Goal: Task Accomplishment & Management: Complete application form

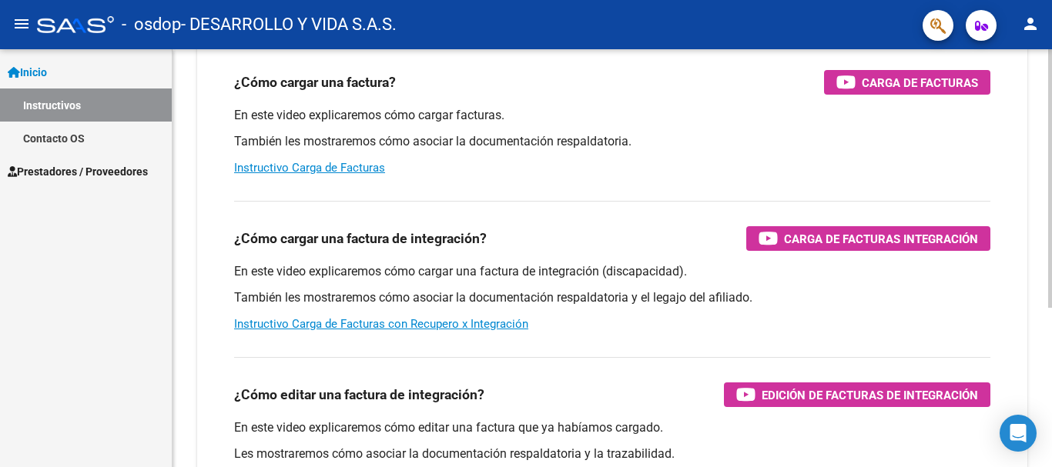
scroll to position [77, 0]
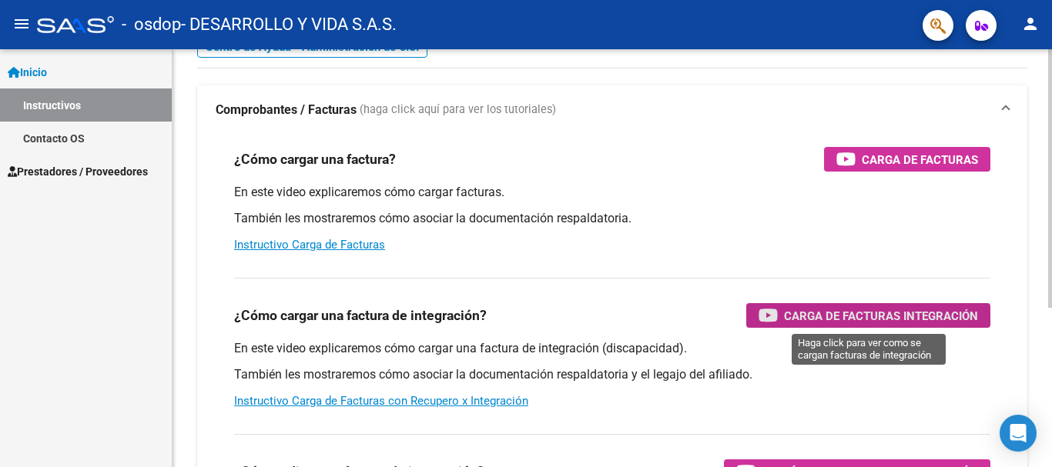
click at [771, 322] on icon "button" at bounding box center [767, 315] width 19 height 18
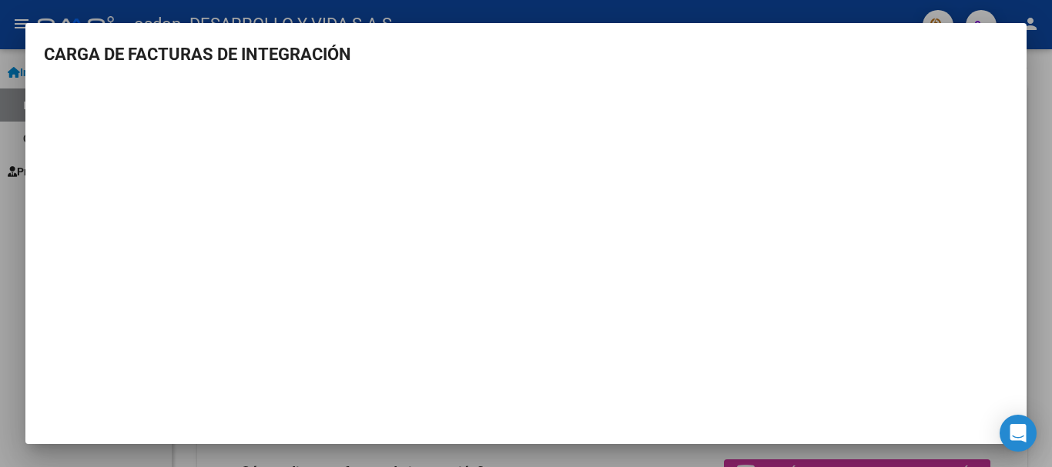
click at [1039, 253] on div at bounding box center [526, 233] width 1052 height 467
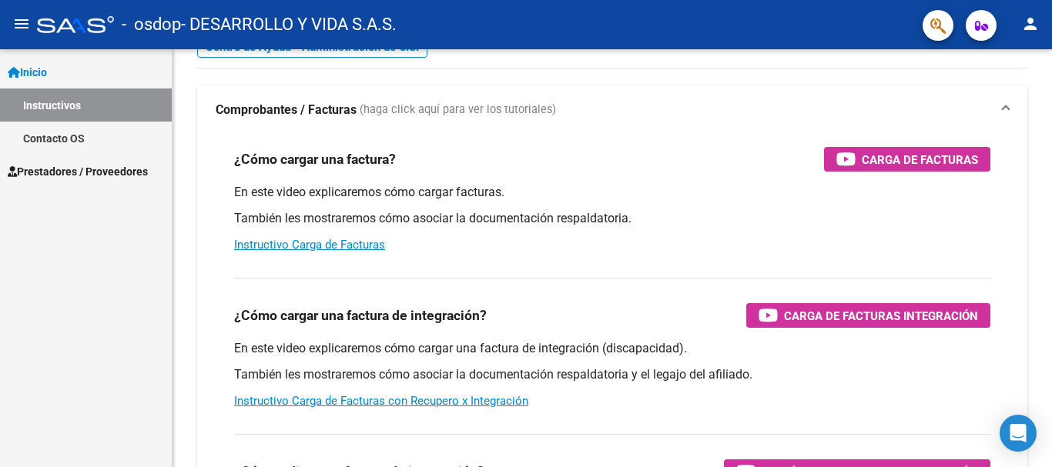
click at [51, 169] on span "Prestadores / Proveedores" at bounding box center [78, 171] width 140 height 17
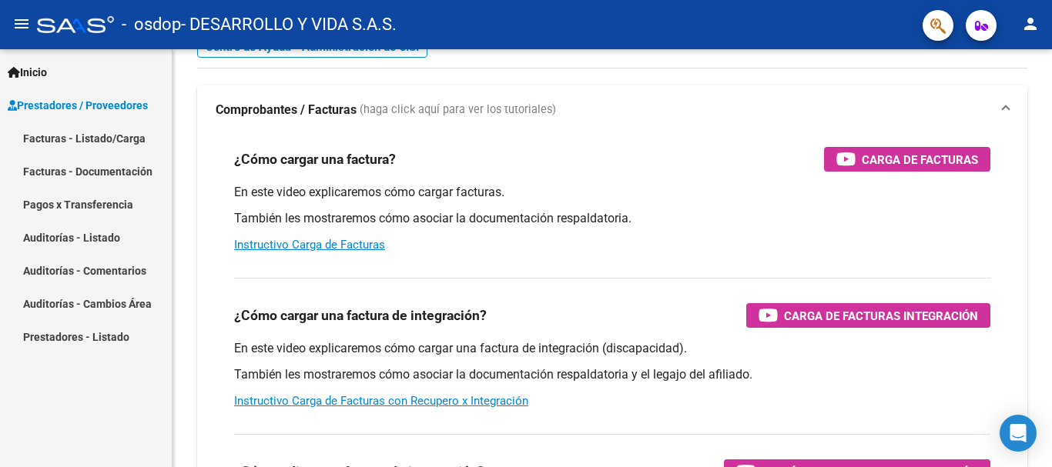
click at [69, 139] on link "Facturas - Listado/Carga" at bounding box center [86, 138] width 172 height 33
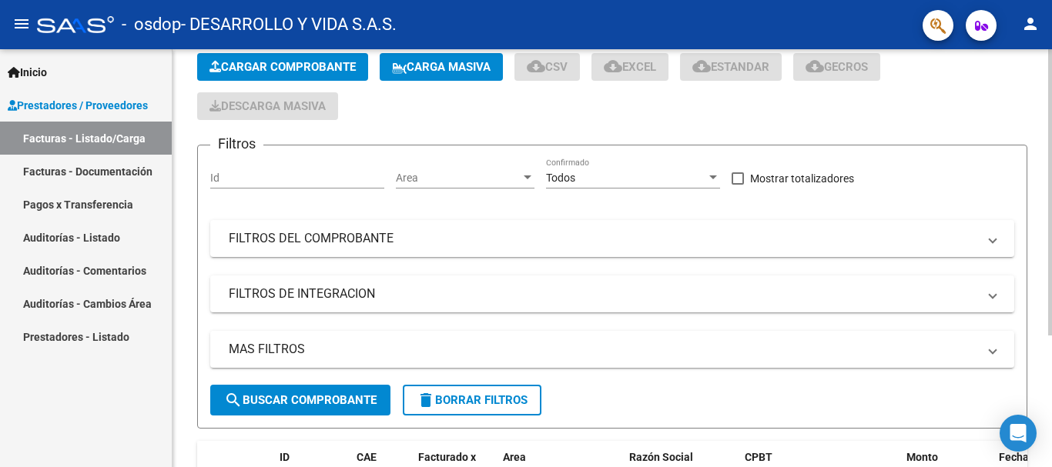
click at [311, 65] on span "Cargar Comprobante" at bounding box center [282, 67] width 146 height 14
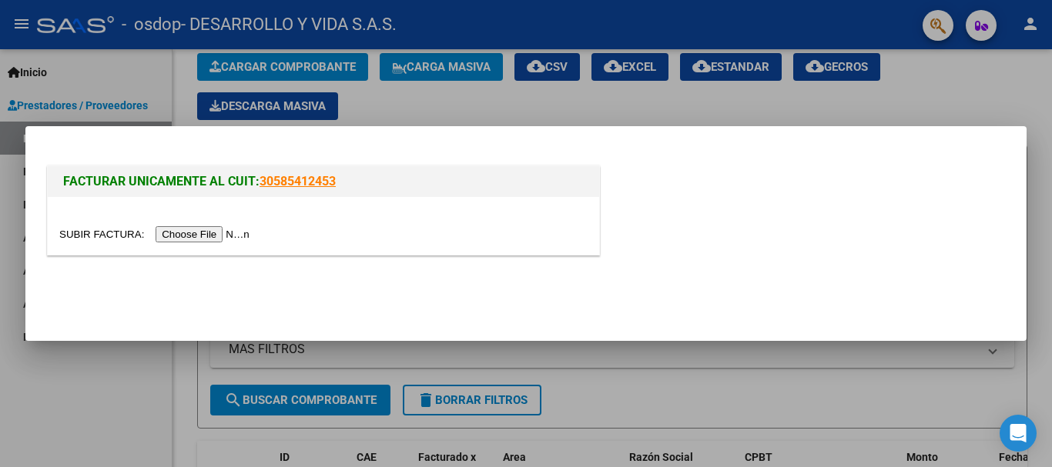
click at [209, 233] on input "file" at bounding box center [156, 234] width 195 height 16
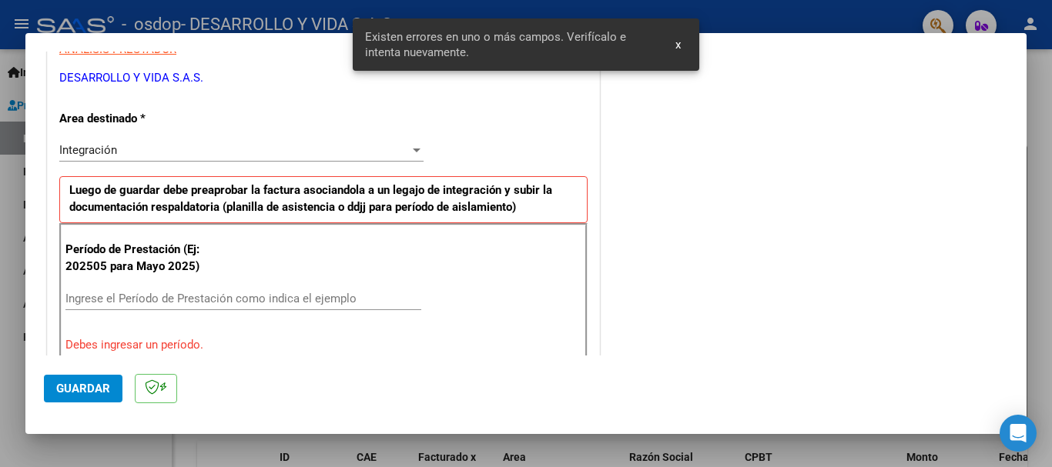
scroll to position [279, 0]
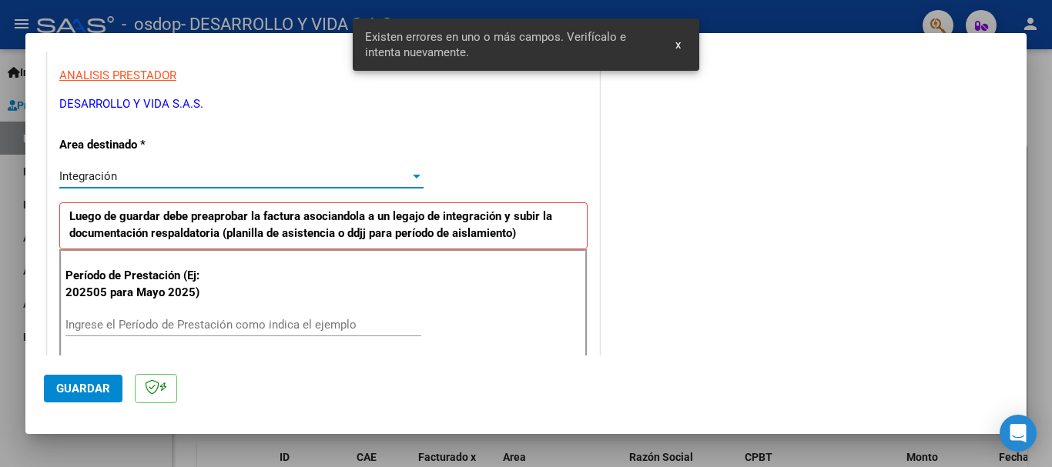
click at [227, 183] on div "Integración" at bounding box center [234, 176] width 350 height 14
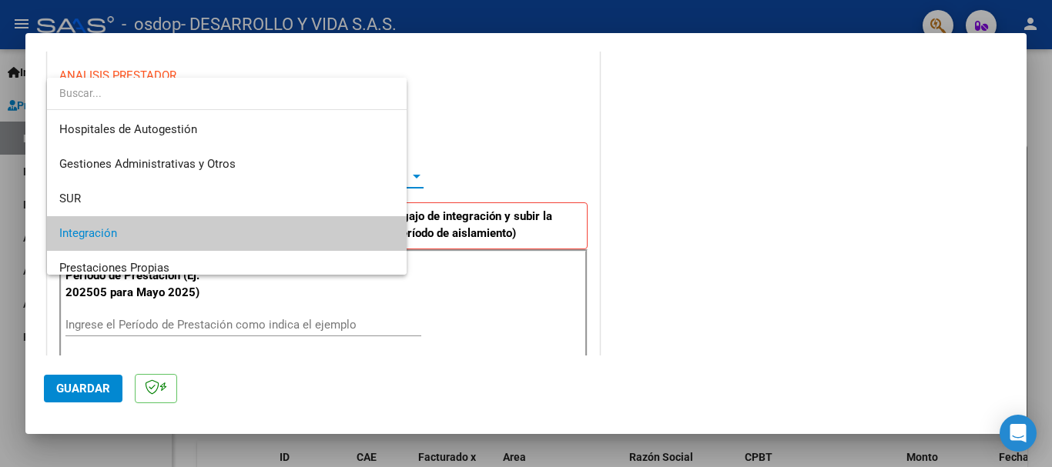
scroll to position [58, 0]
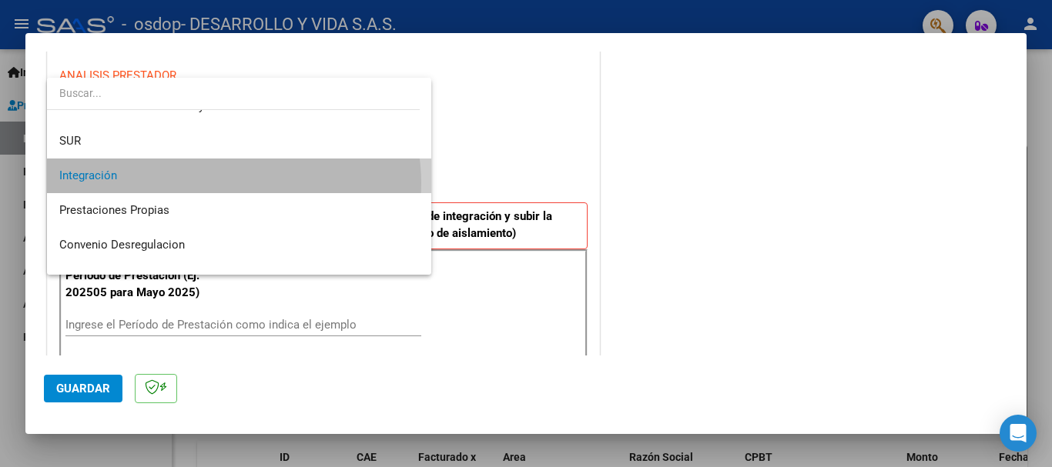
click at [227, 183] on span "Integración" at bounding box center [239, 176] width 360 height 35
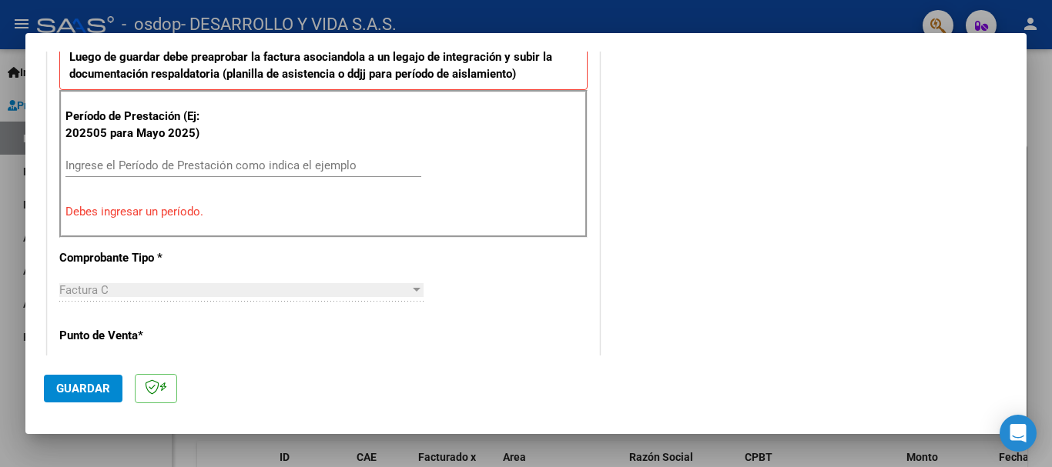
scroll to position [462, 0]
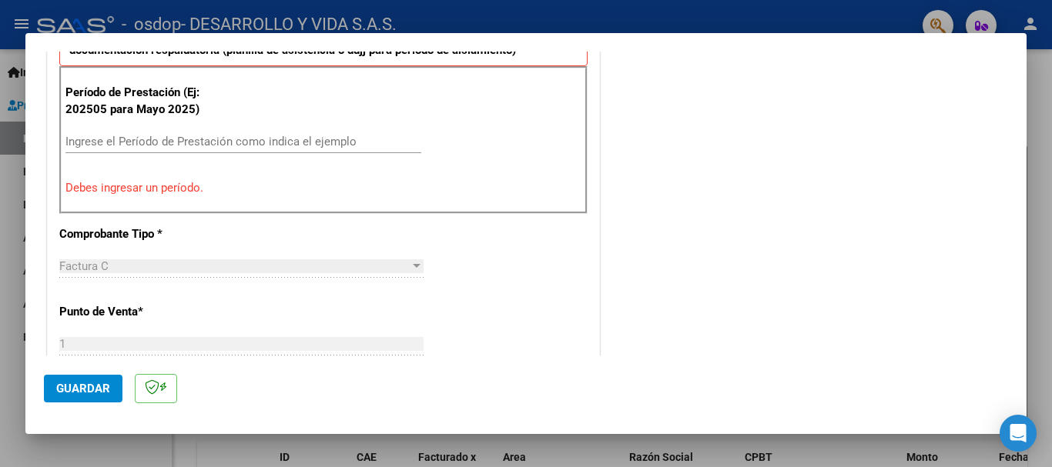
click at [206, 142] on input "Ingrese el Período de Prestación como indica el ejemplo" at bounding box center [243, 142] width 356 height 14
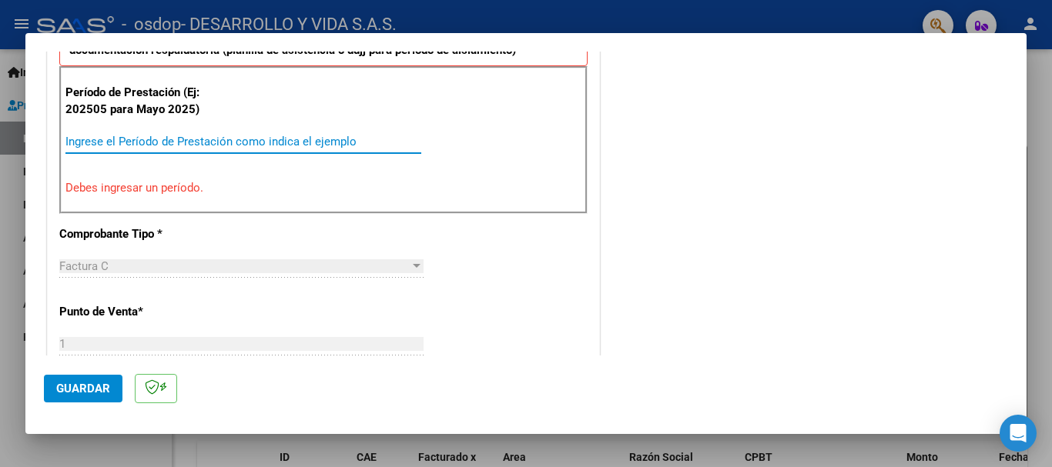
type input "0"
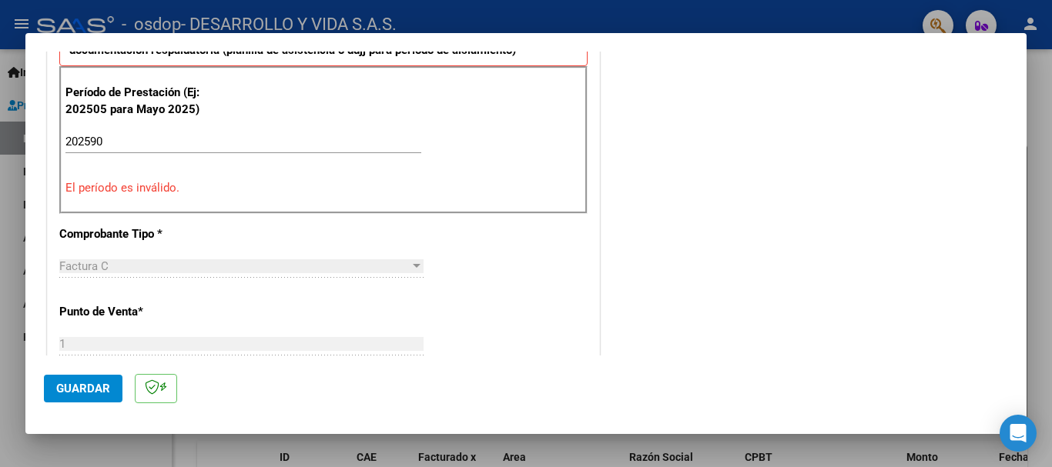
click at [303, 185] on p "El período es inválido." at bounding box center [323, 188] width 516 height 18
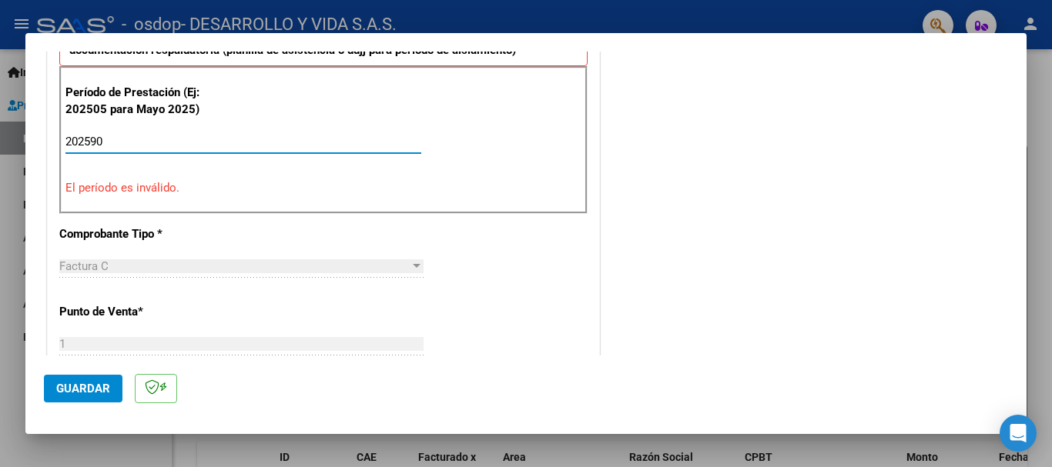
click at [119, 139] on input "202590" at bounding box center [243, 142] width 356 height 14
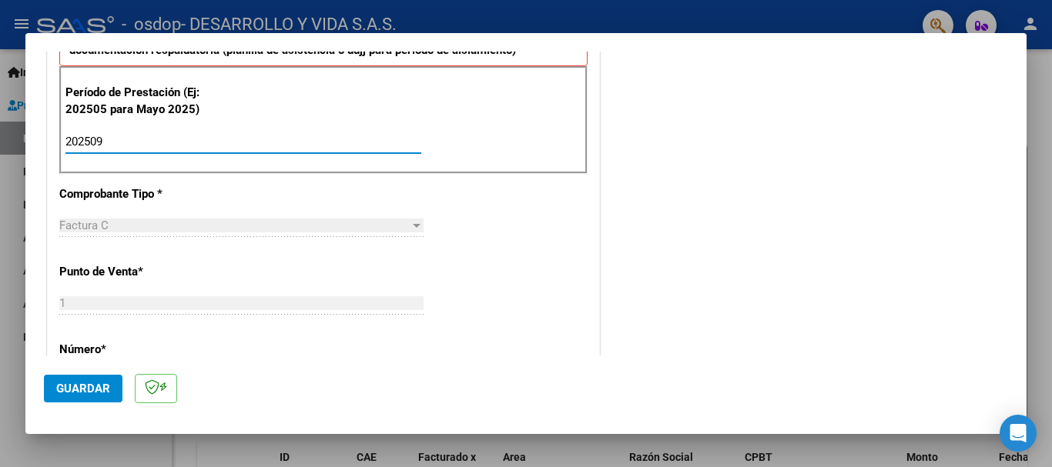
type input "202509"
click at [223, 196] on div "CUIT * 30-71624516-7 Ingresar CUIT ANALISIS PRESTADOR DESARROLLO Y VIDA S.A.S. …" at bounding box center [323, 361] width 551 height 1159
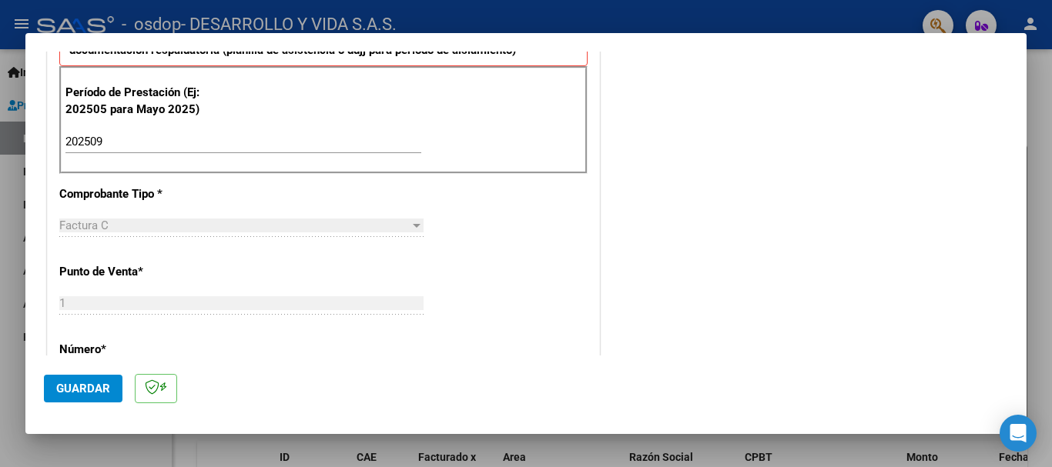
click at [215, 230] on div "Factura C" at bounding box center [234, 226] width 350 height 14
click at [209, 227] on div "Factura C" at bounding box center [234, 226] width 350 height 14
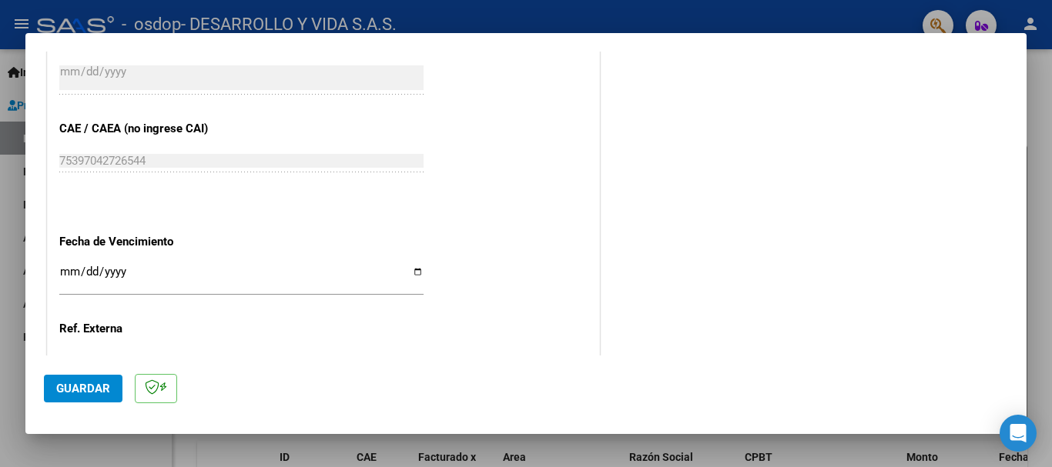
scroll to position [897, 0]
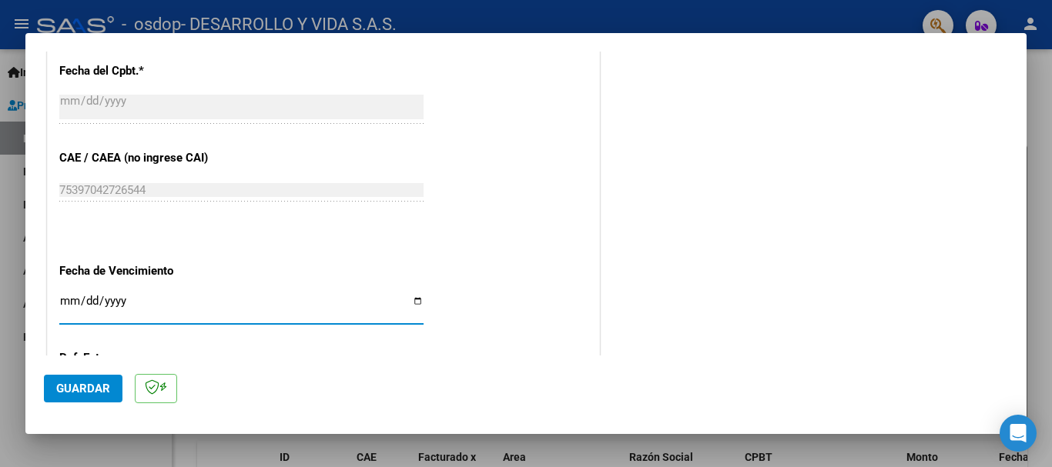
click at [89, 296] on input "Ingresar la fecha" at bounding box center [241, 307] width 364 height 25
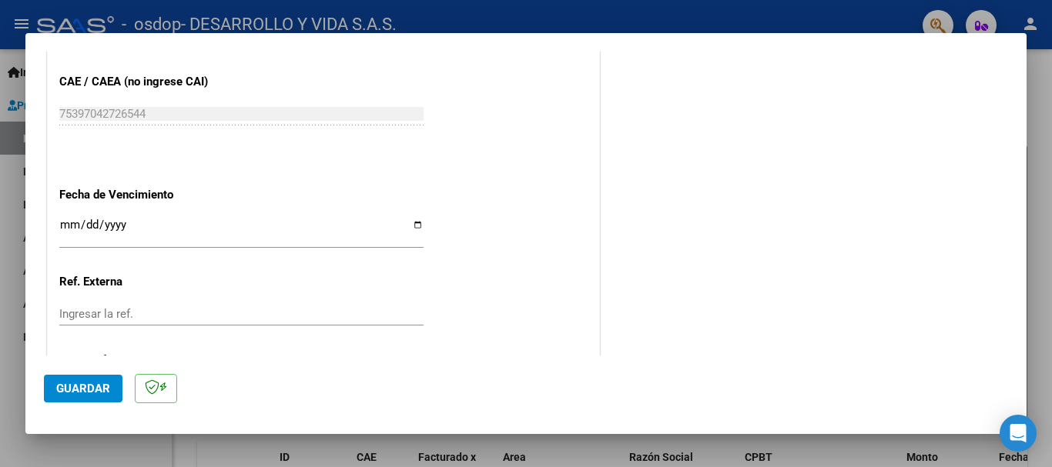
scroll to position [974, 0]
click at [72, 222] on input "Ingresar la fecha" at bounding box center [241, 230] width 364 height 25
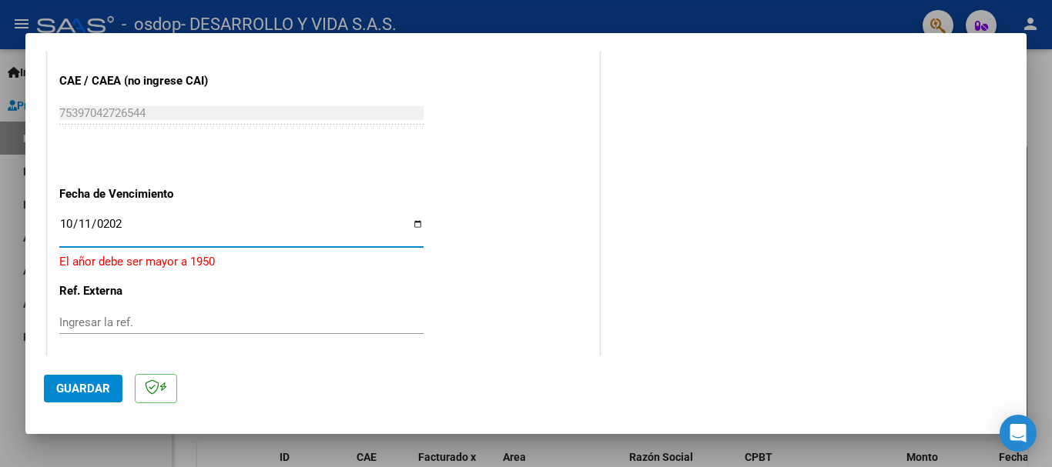
type input "[DATE]"
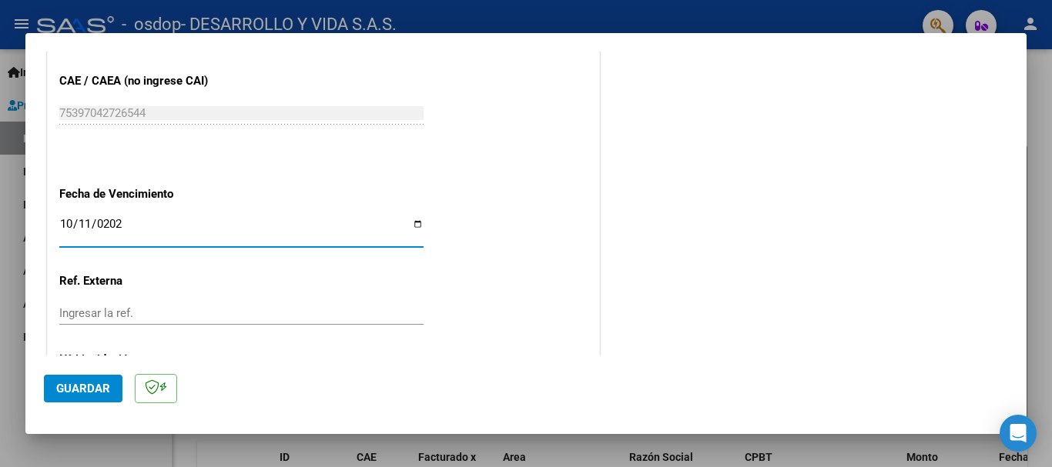
click at [176, 278] on p "Ref. Externa" at bounding box center [138, 282] width 159 height 18
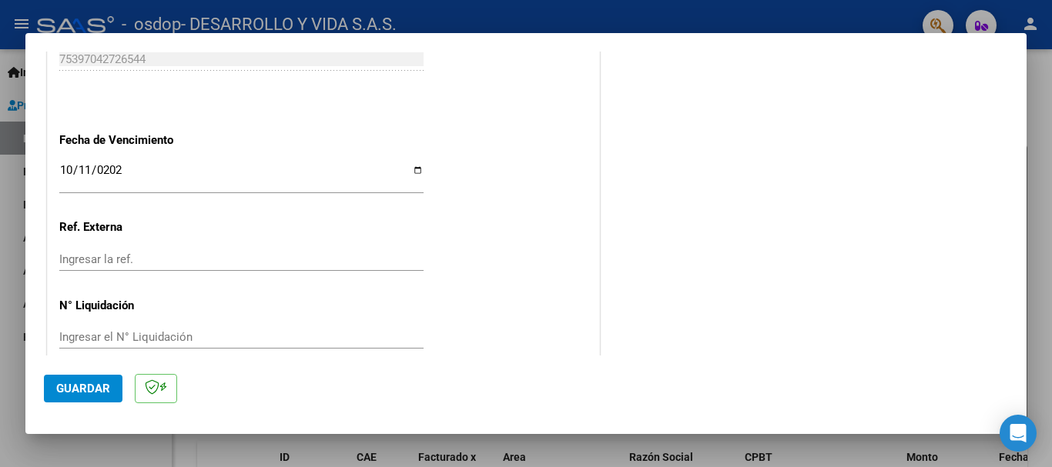
scroll to position [1051, 0]
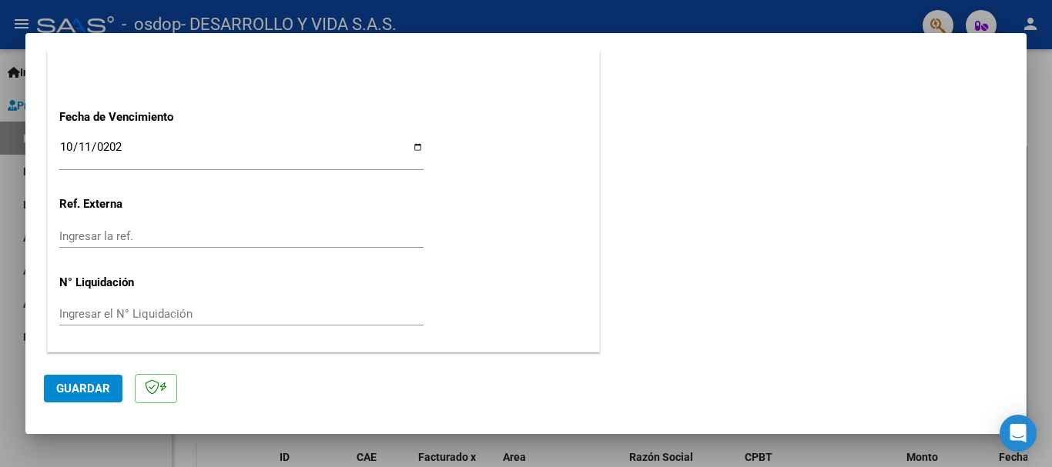
click at [167, 320] on input "Ingresar el N° Liquidación" at bounding box center [241, 314] width 364 height 14
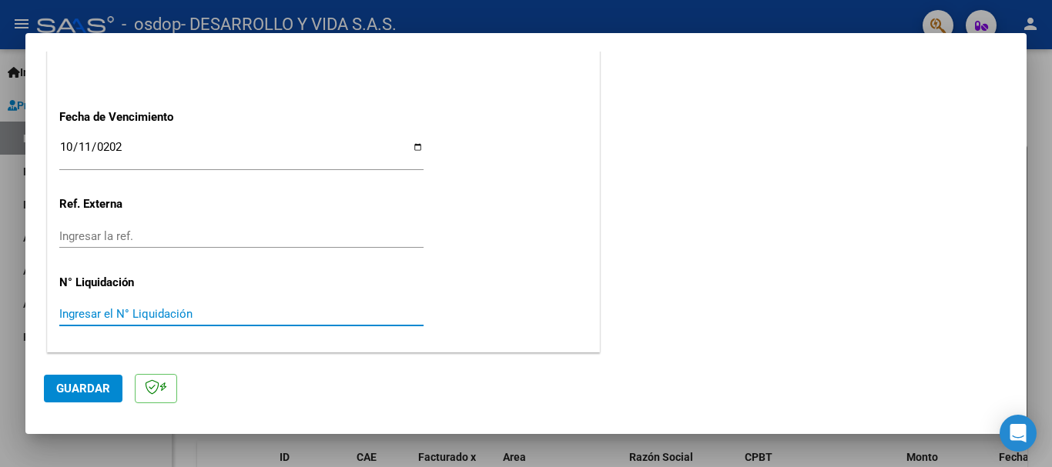
click at [147, 315] on input "Ingresar el N° Liquidación" at bounding box center [241, 314] width 364 height 14
paste input "475830.36"
type input "475830.36"
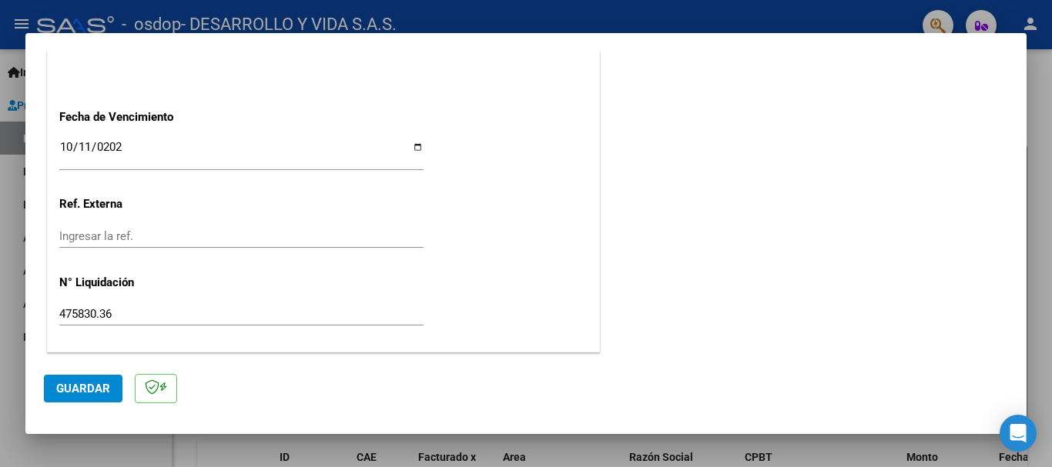
click at [173, 305] on div "475830.36 Ingresar el N° Liquidación" at bounding box center [241, 314] width 364 height 23
click at [175, 274] on p "N° Liquidación" at bounding box center [138, 283] width 159 height 18
click at [160, 236] on input "Ingresar la ref." at bounding box center [241, 236] width 364 height 14
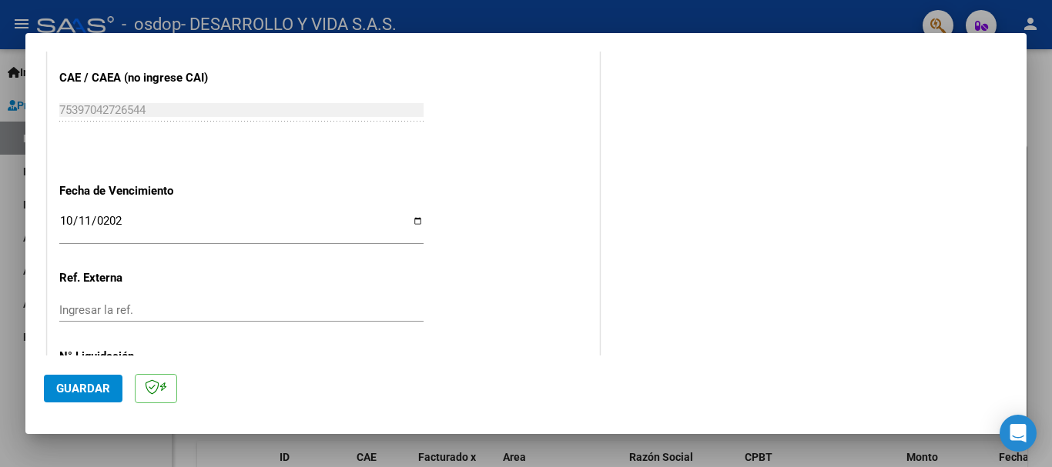
scroll to position [974, 0]
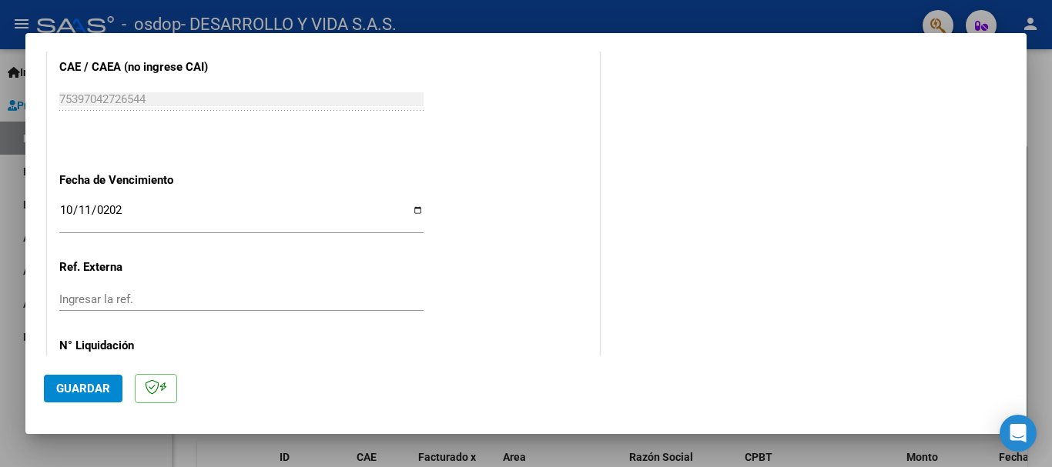
scroll to position [1051, 0]
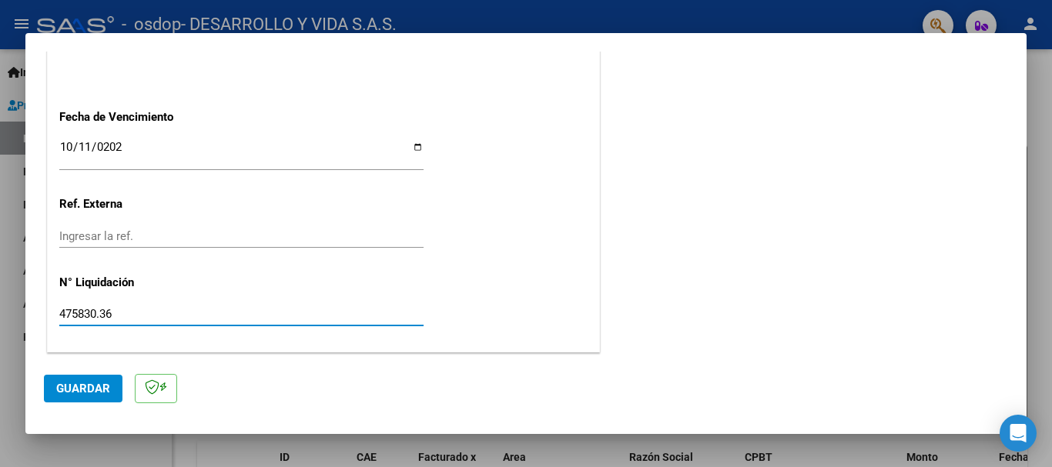
drag, startPoint x: 122, startPoint y: 315, endPoint x: 54, endPoint y: 314, distance: 68.5
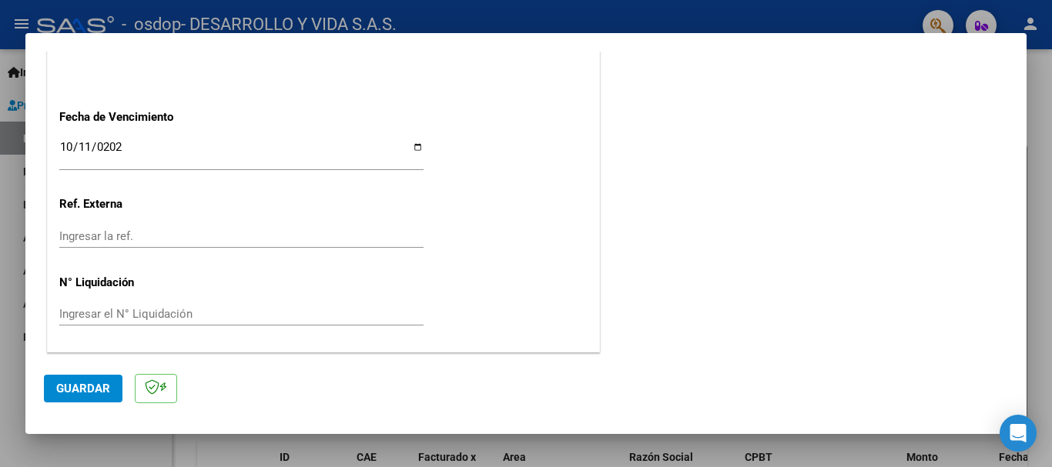
click at [95, 387] on span "Guardar" at bounding box center [83, 389] width 54 height 14
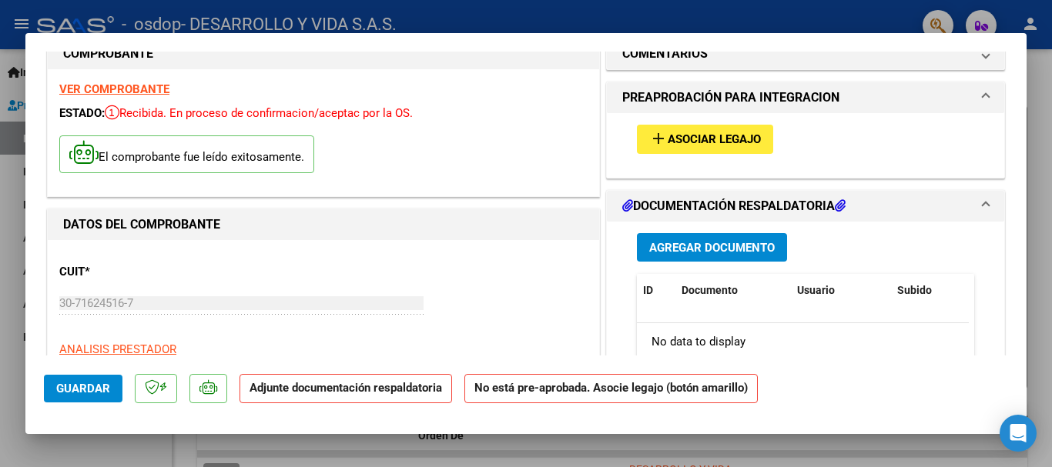
scroll to position [0, 0]
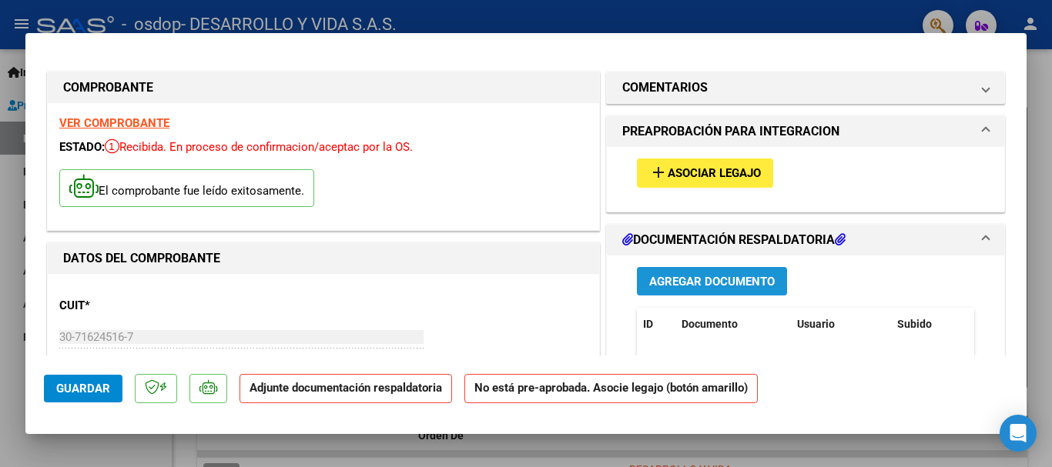
click at [691, 286] on span "Agregar Documento" at bounding box center [711, 282] width 125 height 14
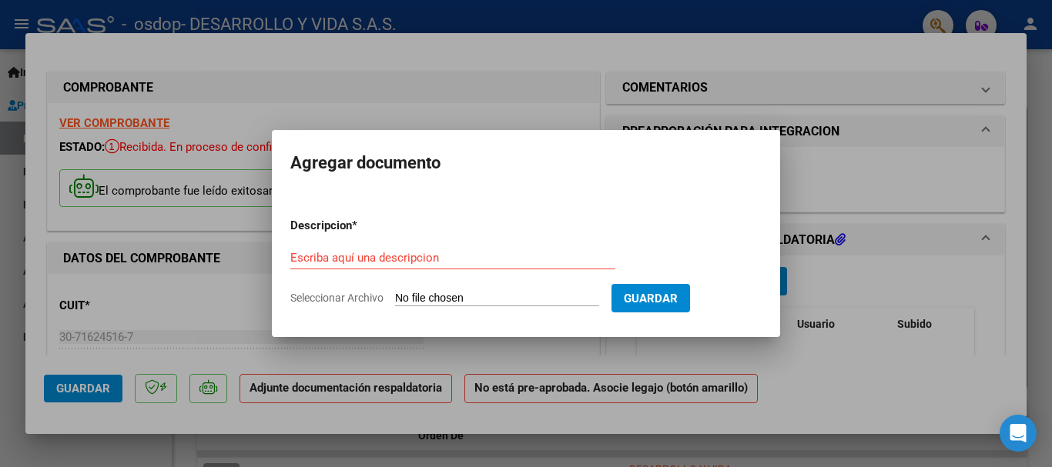
click at [514, 298] on input "Seleccionar Archivo" at bounding box center [497, 299] width 204 height 15
click at [379, 253] on input "Escriba aquí una descripcion" at bounding box center [452, 258] width 325 height 14
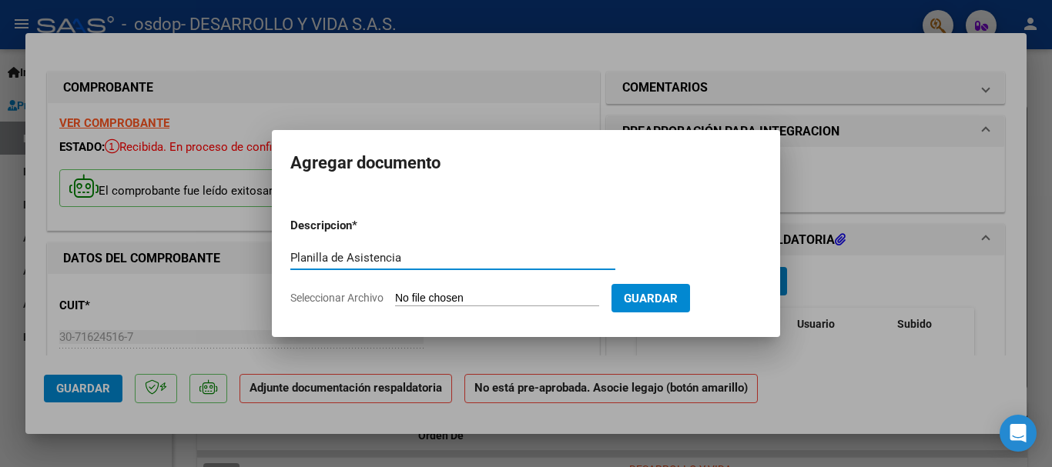
type input "Planilla de Asistencia"
click at [443, 296] on input "Seleccionar Archivo" at bounding box center [497, 299] width 204 height 15
type input "C:\fakepath\[PERSON_NAME] SAIE 202509 (1).pdf"
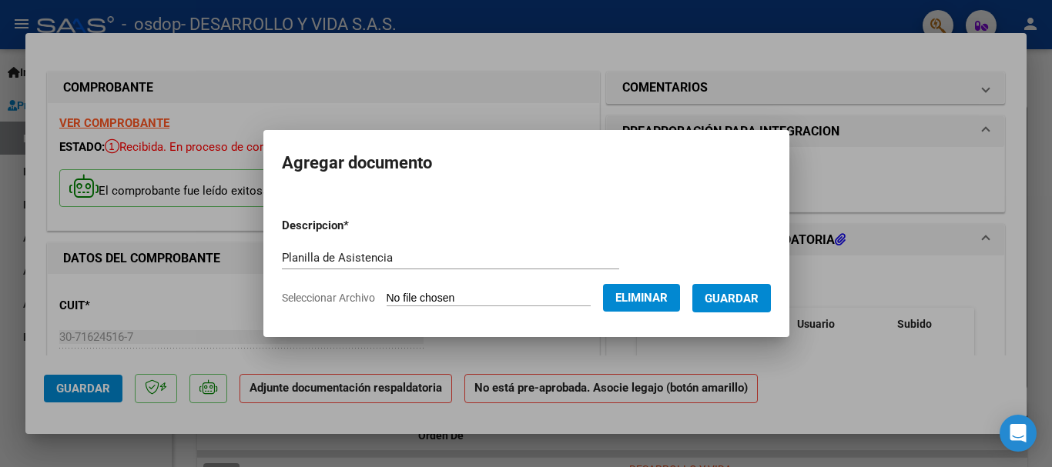
click at [721, 299] on span "Guardar" at bounding box center [731, 299] width 54 height 14
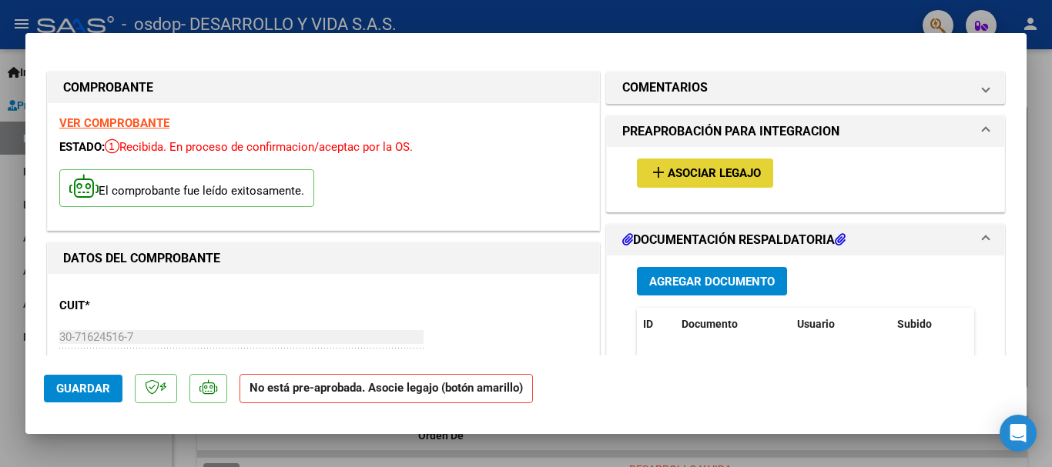
click at [722, 175] on span "Asociar Legajo" at bounding box center [714, 174] width 93 height 14
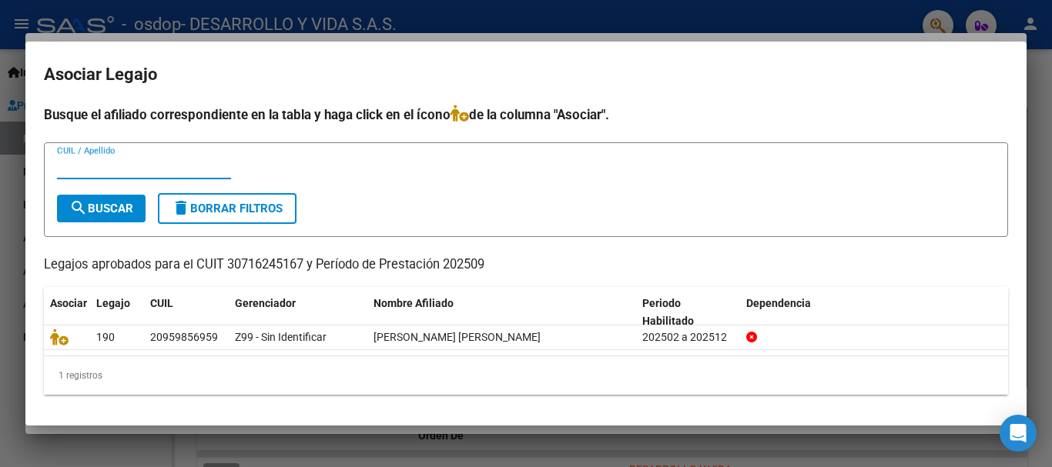
type input "o"
type input "2"
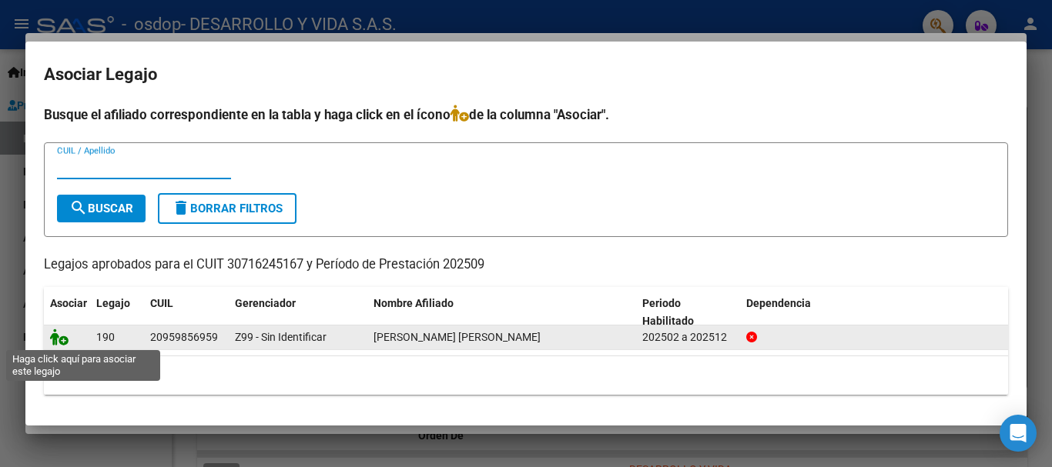
click at [54, 338] on icon at bounding box center [59, 337] width 18 height 17
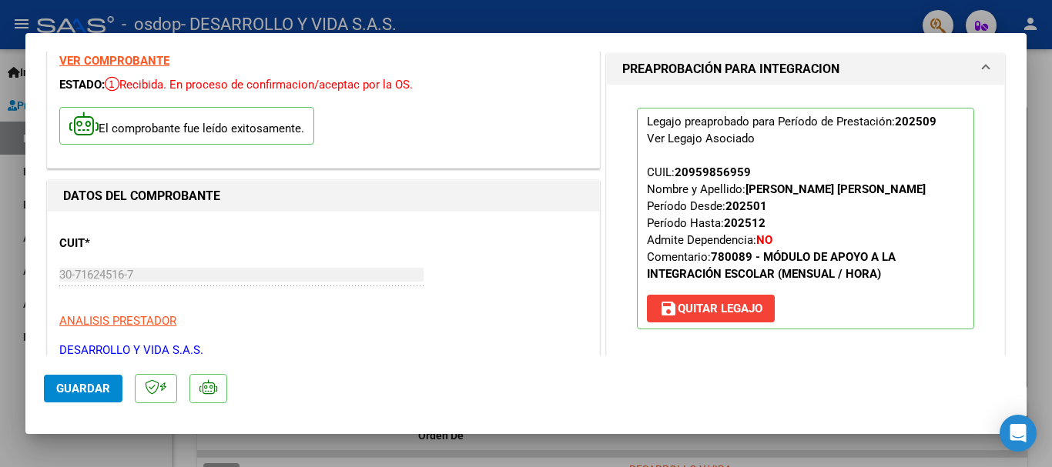
scroll to position [77, 0]
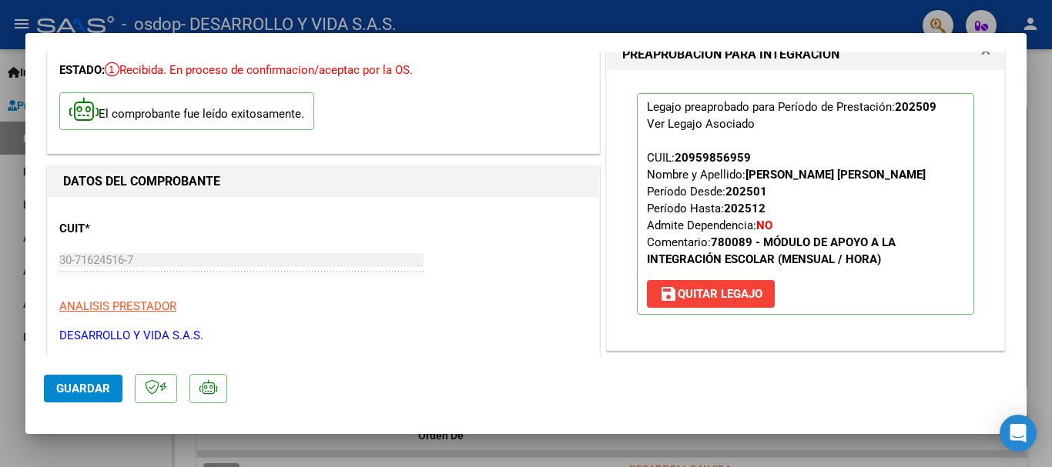
click at [53, 385] on button "Guardar" at bounding box center [83, 389] width 79 height 28
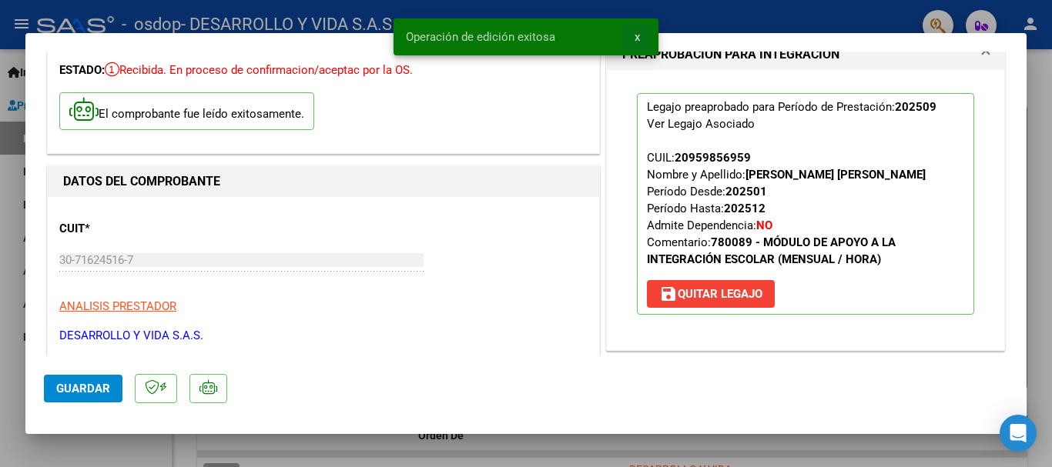
click at [638, 37] on span "x" at bounding box center [636, 37] width 5 height 14
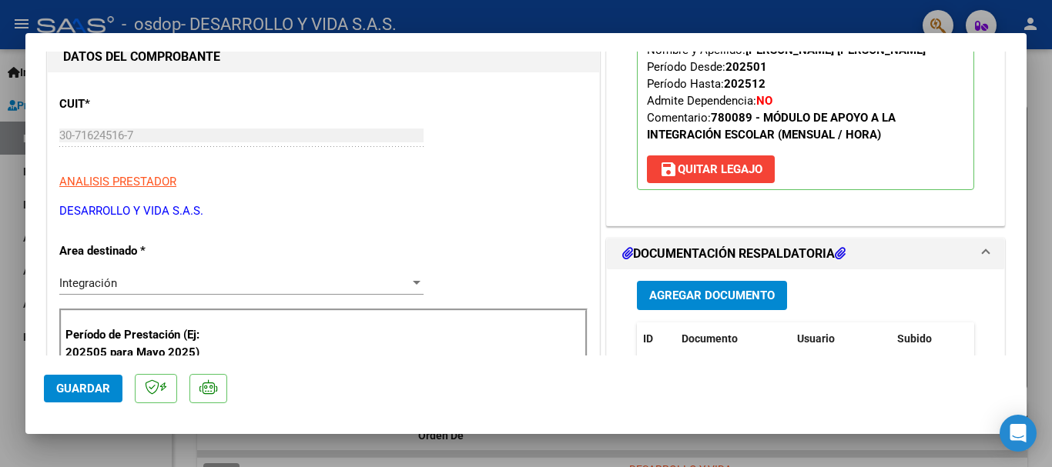
scroll to position [308, 0]
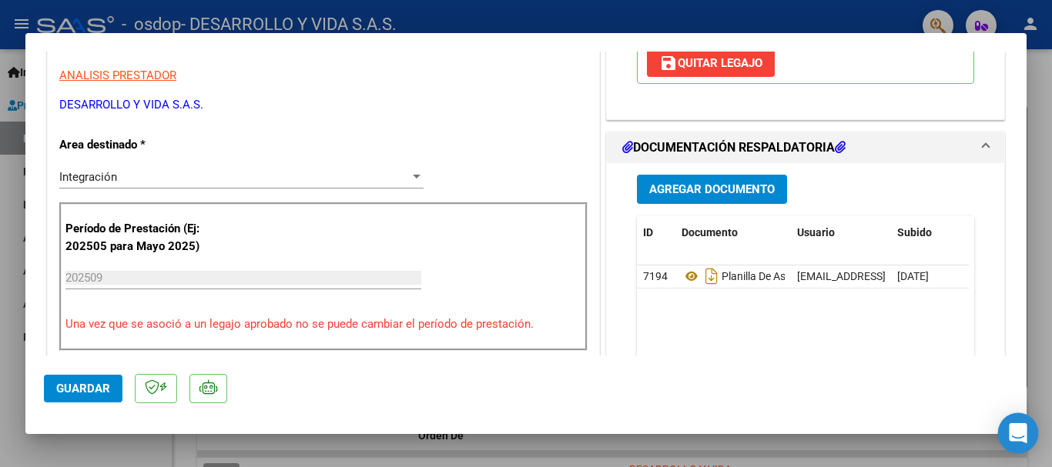
click at [1020, 434] on icon "Open Intercom Messenger" at bounding box center [1018, 433] width 18 height 20
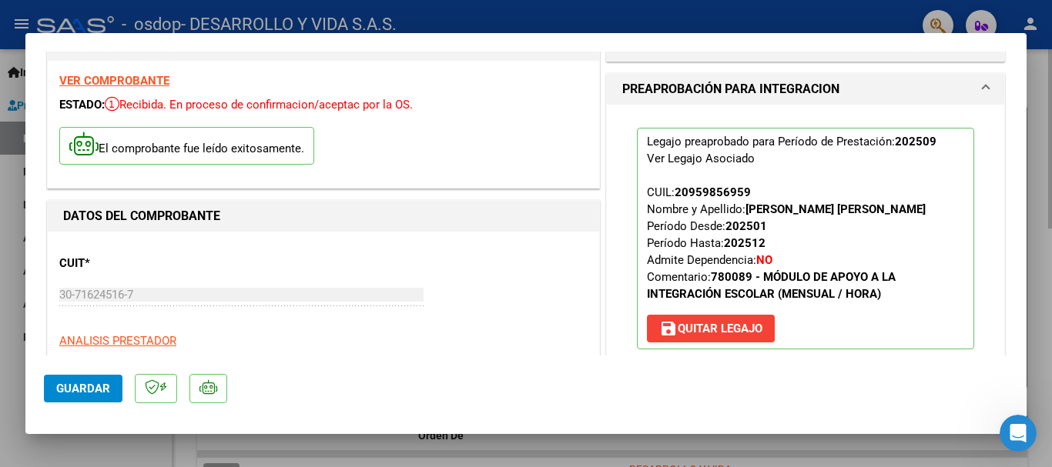
click at [1034, 105] on div at bounding box center [526, 233] width 1052 height 467
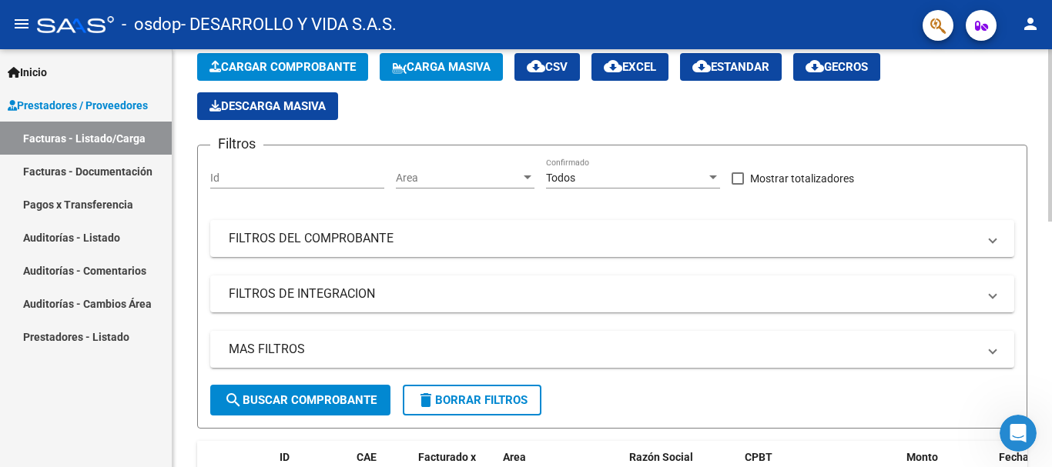
scroll to position [0, 0]
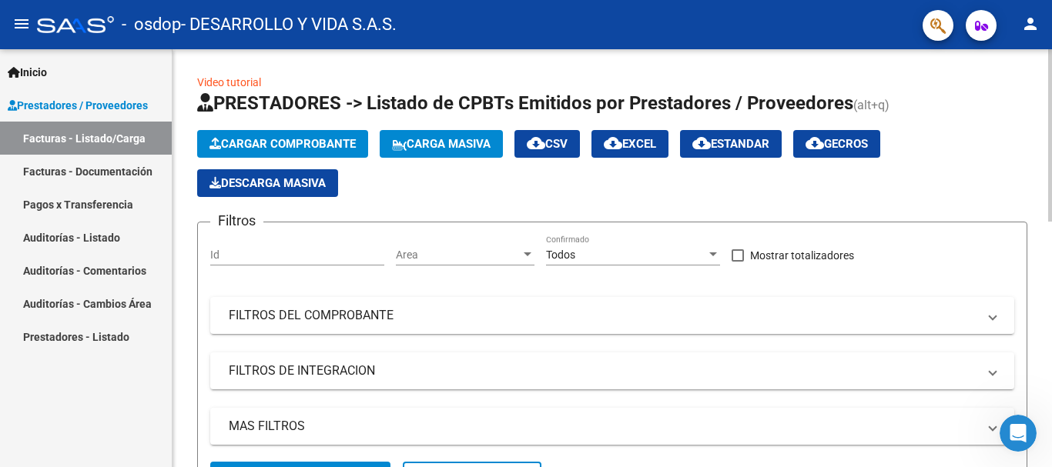
click at [400, 194] on div "Cargar Comprobante Carga Masiva cloud_download CSV cloud_download EXCEL cloud_d…" at bounding box center [612, 163] width 830 height 67
click at [87, 170] on link "Facturas - Documentación" at bounding box center [86, 171] width 172 height 33
